Goal: Task Accomplishment & Management: Complete application form

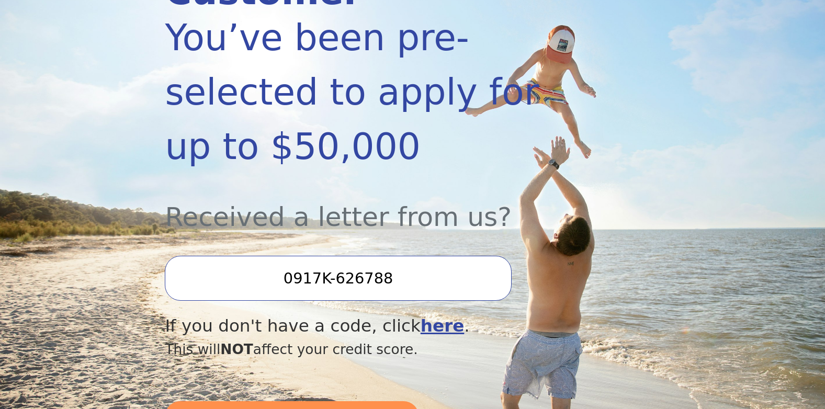
scroll to position [230, 0]
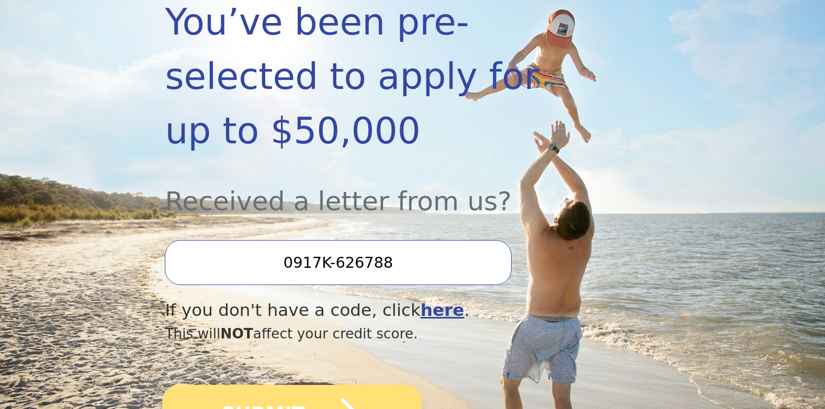
click at [326, 385] on icon "submit" at bounding box center [334, 414] width 58 height 58
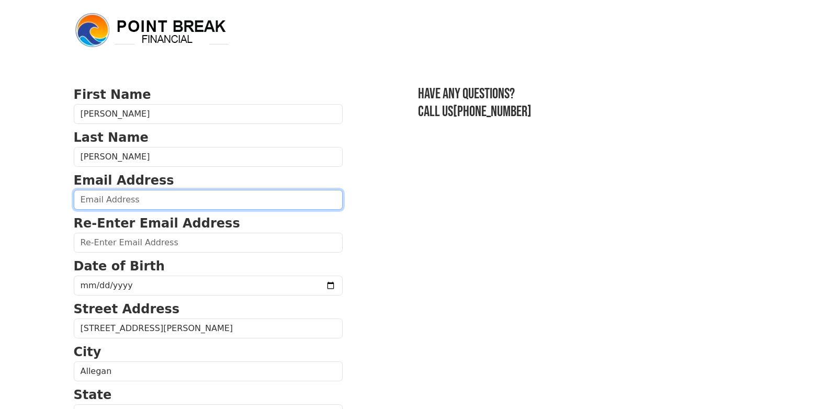
click at [139, 195] on input "email" at bounding box center [208, 200] width 269 height 20
type input "[EMAIL_ADDRESS][DOMAIN_NAME]"
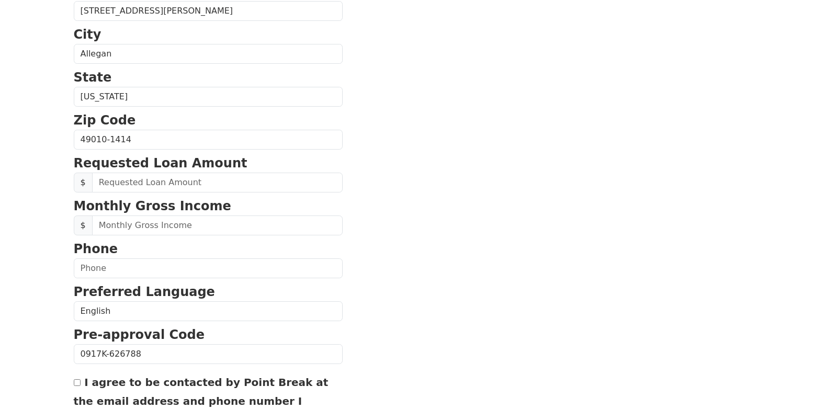
scroll to position [338, 0]
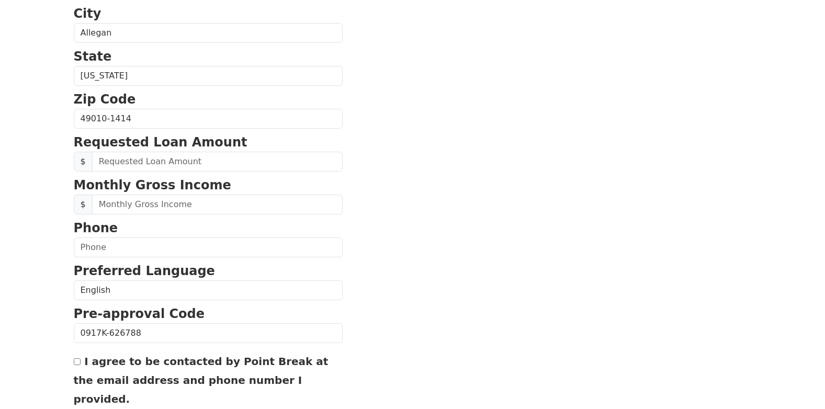
click at [134, 205] on input "text" at bounding box center [217, 204] width 250 height 20
type input "2,017.00"
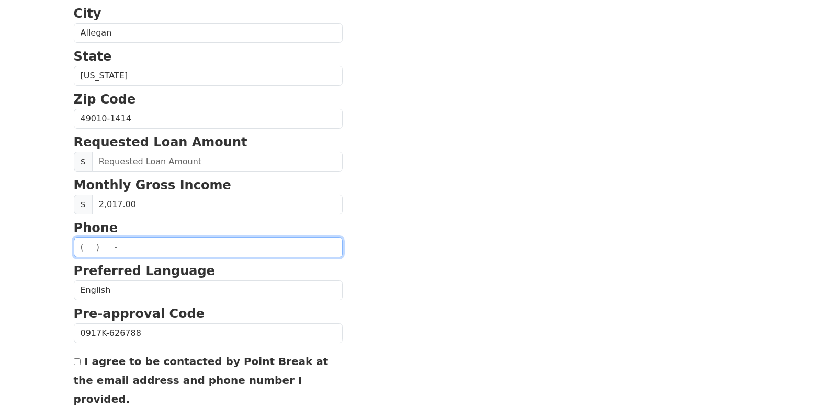
click at [89, 248] on input "text" at bounding box center [208, 247] width 269 height 20
type input "[PHONE_NUMBER]"
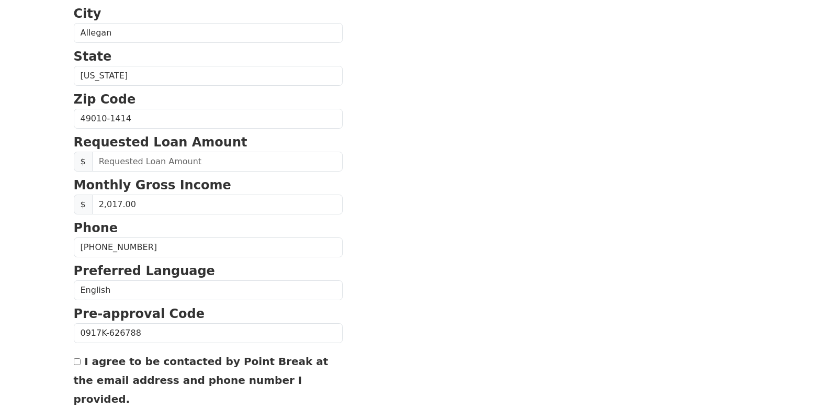
click at [386, 317] on section "First Name [PERSON_NAME] Last Name [PERSON_NAME] Email Address [EMAIL_ADDRESS][…" at bounding box center [413, 120] width 678 height 746
checkbox input "true"
click at [75, 364] on input "I agree to be contacted by Point Break at the email address and phone number I …" at bounding box center [77, 361] width 7 height 7
checkbox input "true"
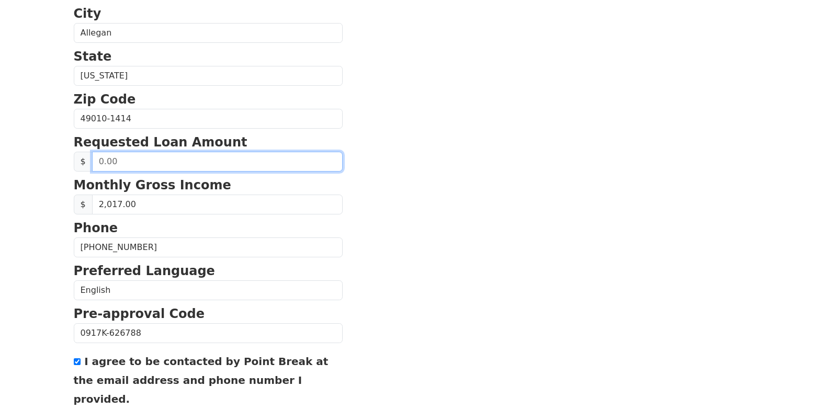
click at [113, 161] on input "text" at bounding box center [217, 162] width 250 height 20
type input "3,000.00"
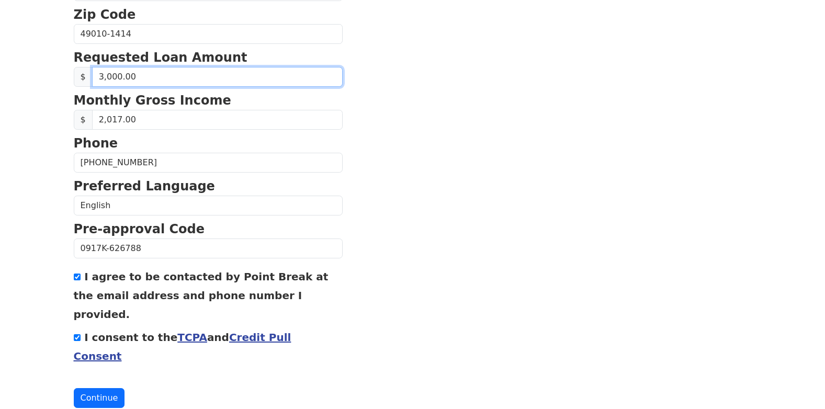
scroll to position [424, 0]
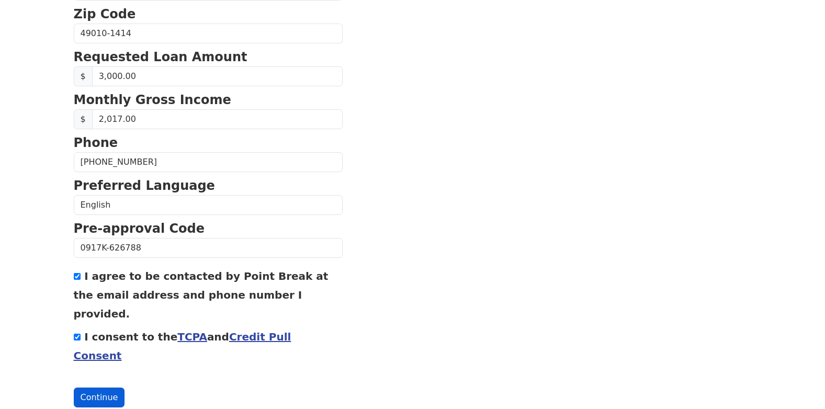
click at [109, 387] on button "Continue" at bounding box center [99, 397] width 51 height 20
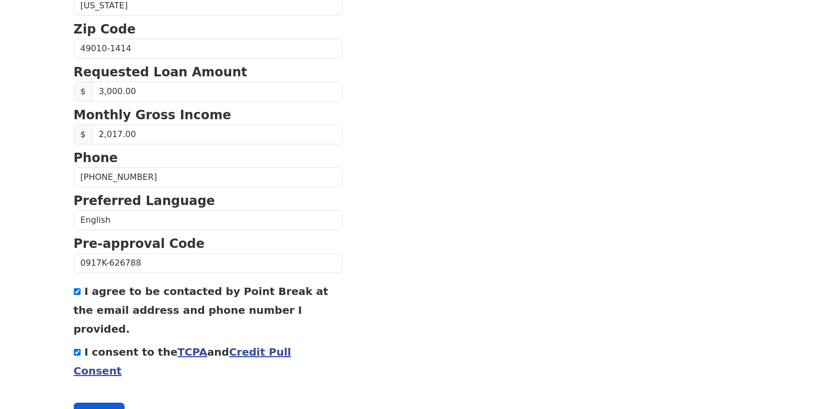
scroll to position [439, 0]
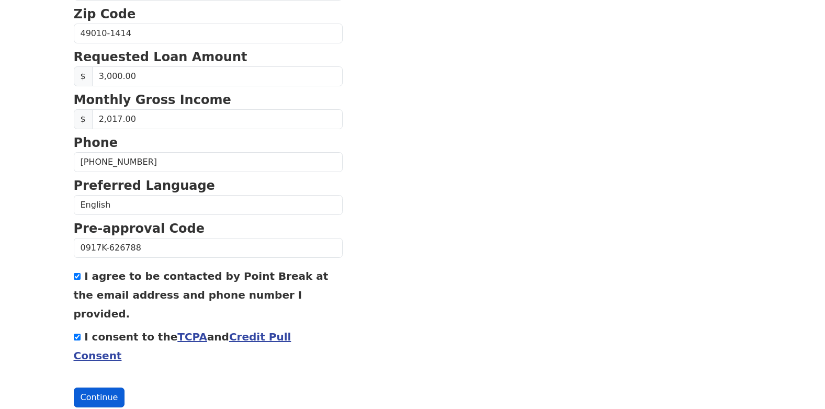
click at [96, 387] on button "Continue" at bounding box center [99, 397] width 51 height 20
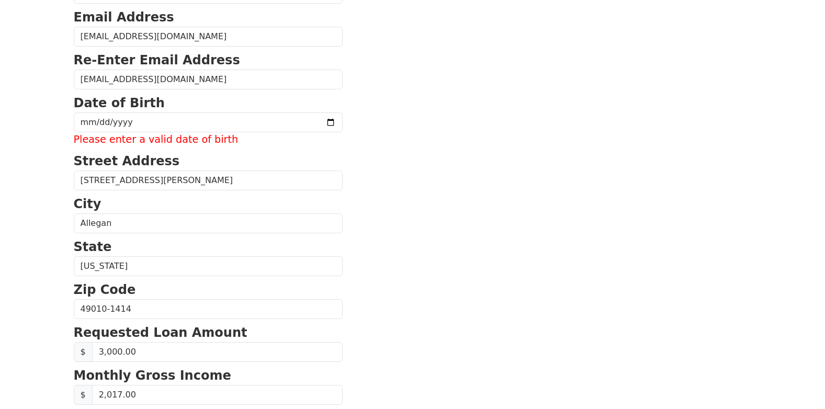
scroll to position [146, 0]
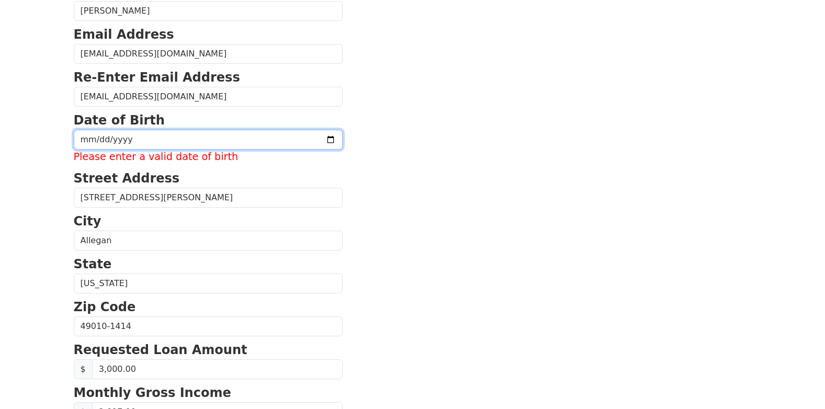
click at [86, 141] on input "date" at bounding box center [208, 140] width 269 height 20
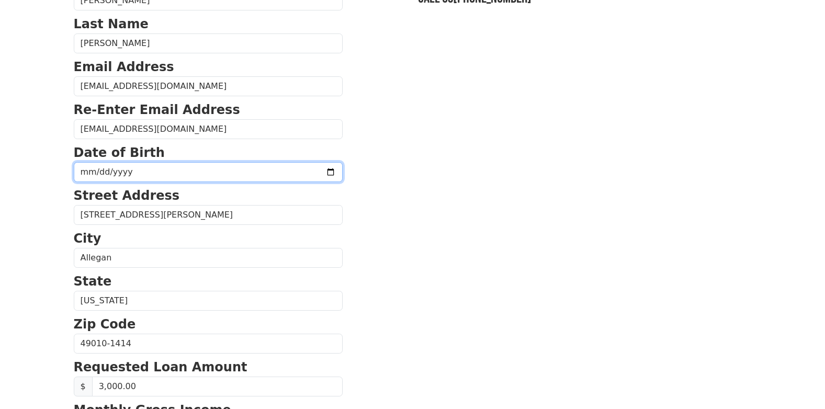
scroll to position [125, 0]
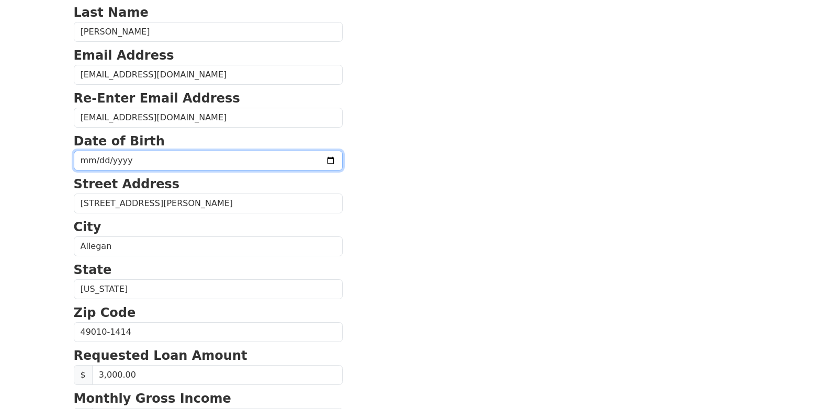
type input "[DATE]"
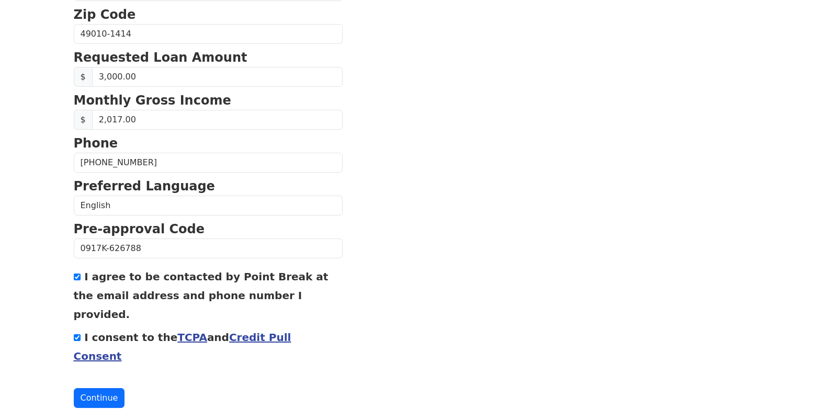
scroll to position [424, 0]
click at [101, 387] on button "Continue" at bounding box center [99, 397] width 51 height 20
